Goal: Obtain resource: Download file/media

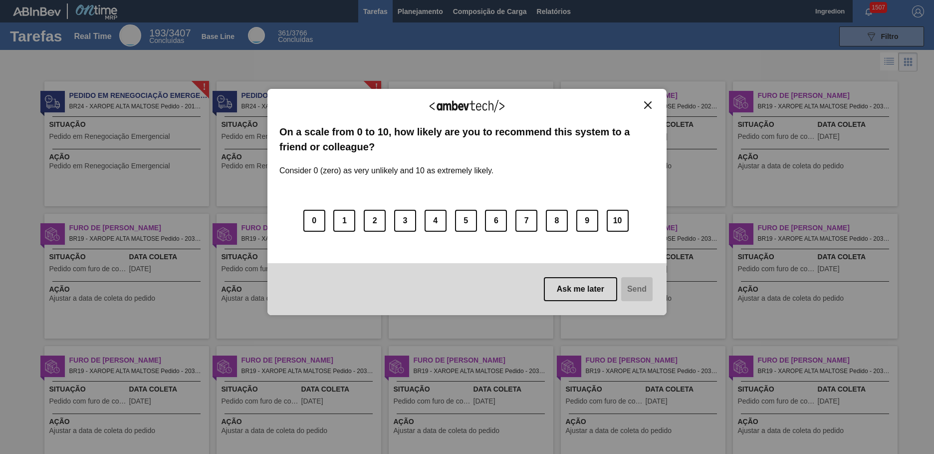
click at [648, 105] on img "Close" at bounding box center [647, 104] width 7 height 7
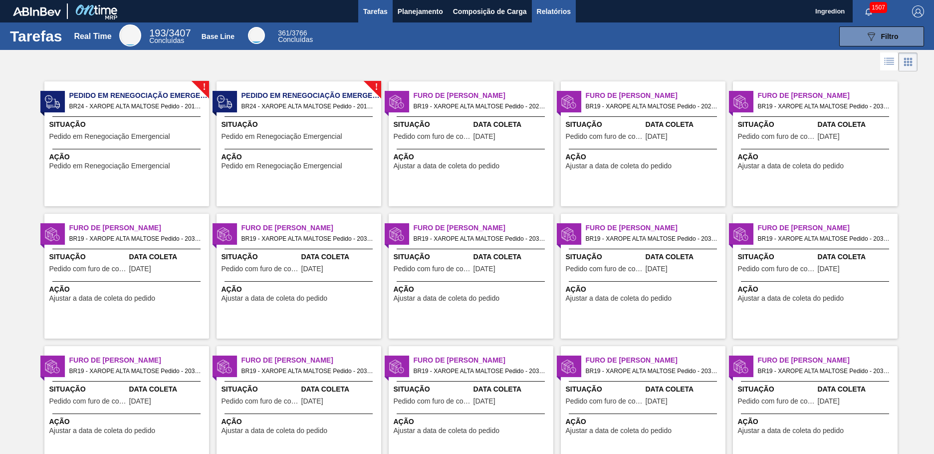
click at [553, 11] on span "Relatórios" at bounding box center [554, 11] width 34 height 12
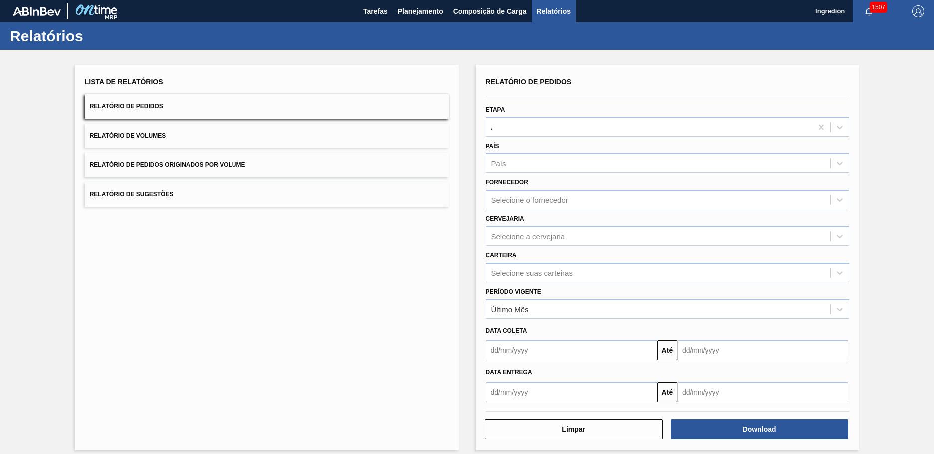
type input "Aguardando Faturamento"
type input "Xarope"
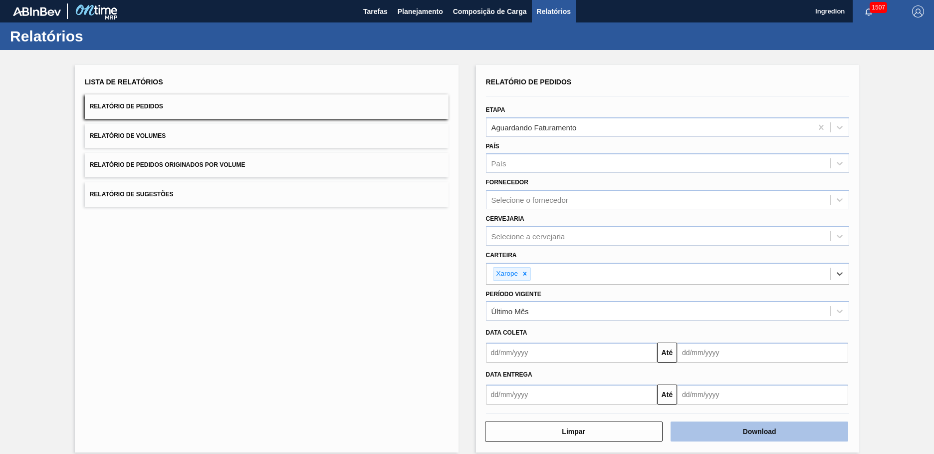
click at [758, 431] on button "Download" at bounding box center [760, 431] width 178 height 20
